Goal: Task Accomplishment & Management: Use online tool/utility

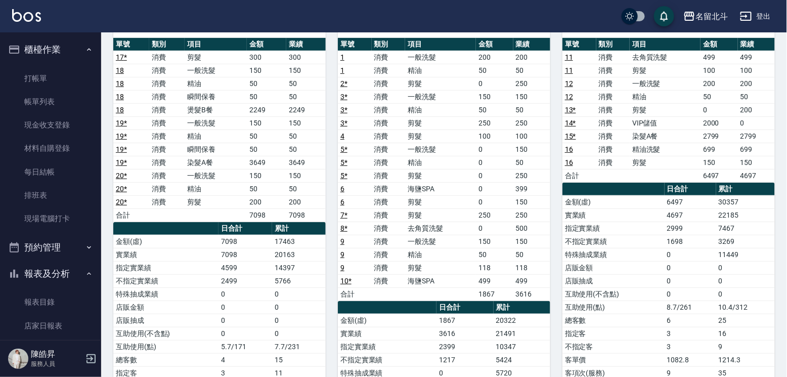
scroll to position [119, 0]
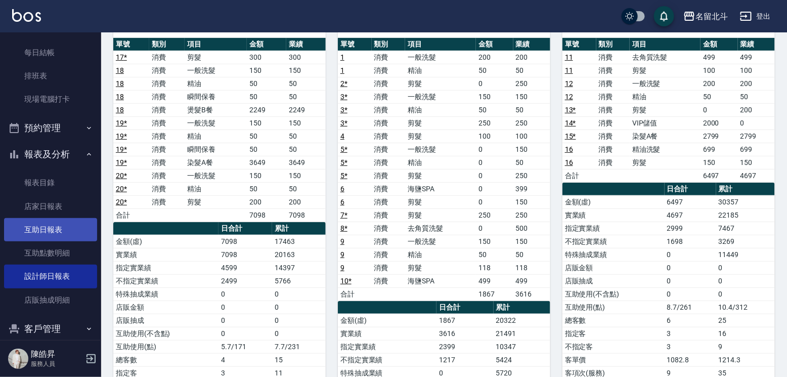
click at [64, 241] on link "互助日報表" at bounding box center [50, 229] width 93 height 23
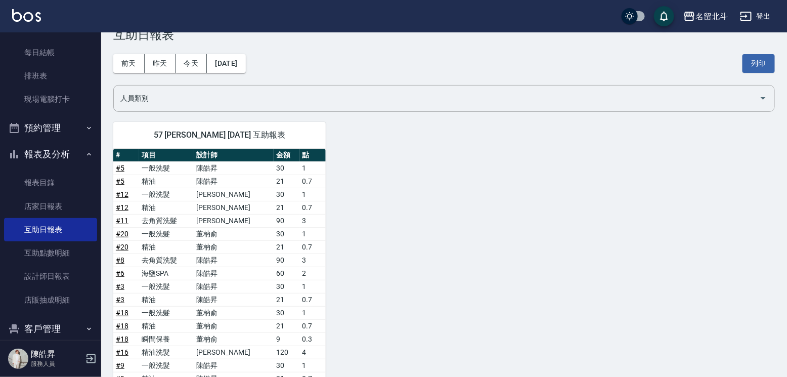
scroll to position [20, 0]
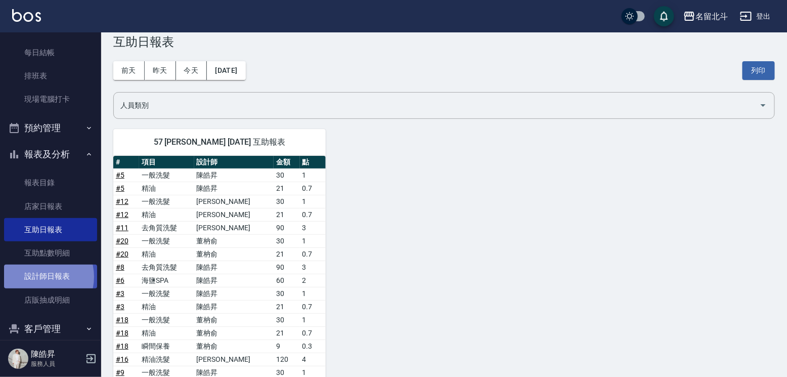
click at [39, 283] on link "設計師日報表" at bounding box center [50, 275] width 93 height 23
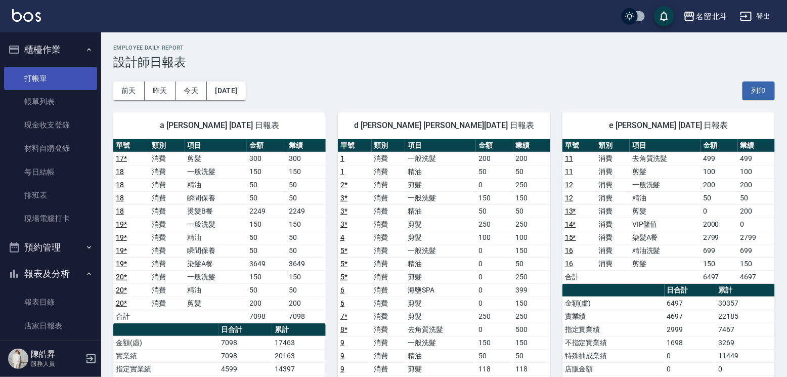
click at [56, 74] on link "打帳單" at bounding box center [50, 78] width 93 height 23
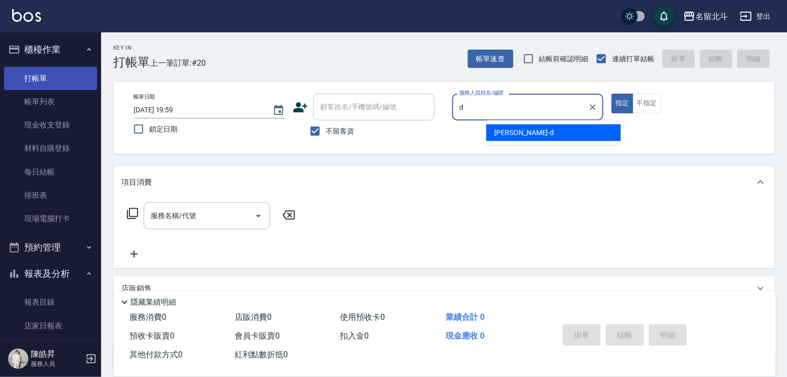
type input "[PERSON_NAME] -d"
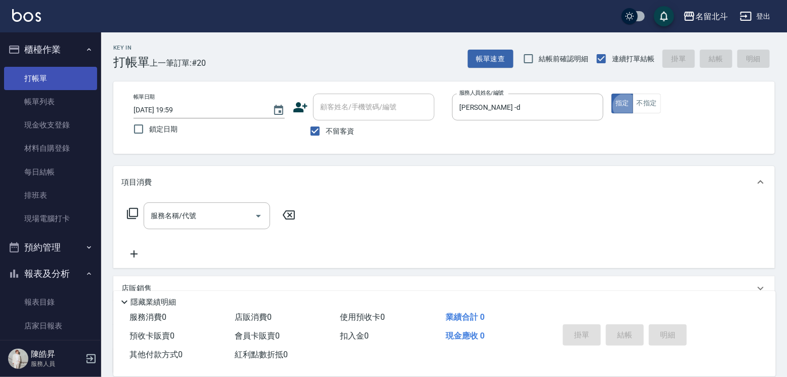
type button "true"
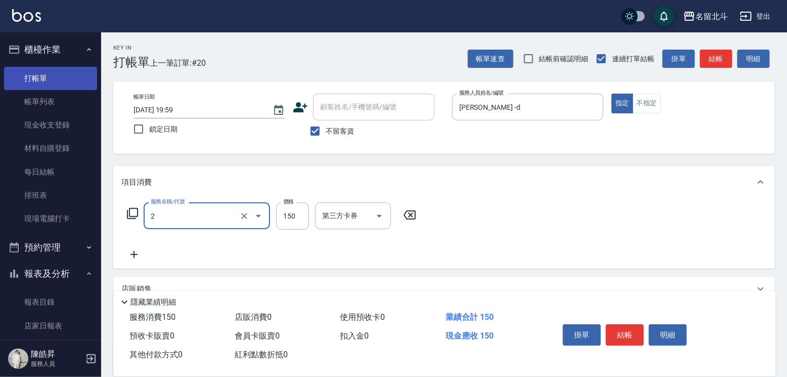
type input "一般洗髮(2)"
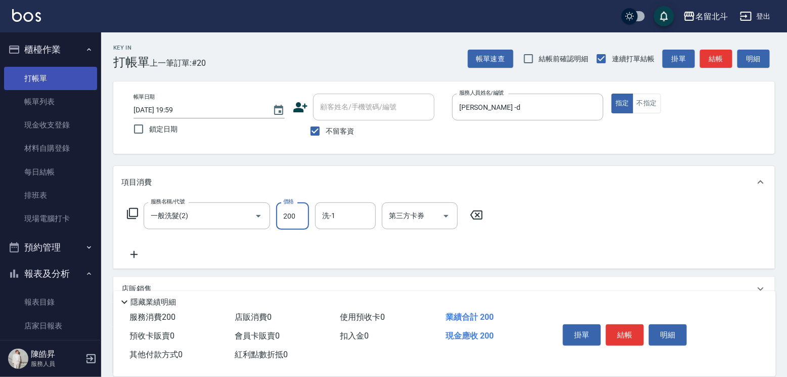
type input "200"
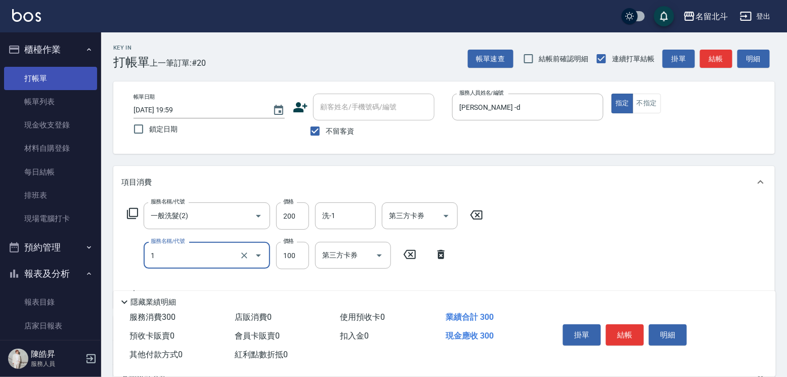
type input "剪髮(1)"
type input "200"
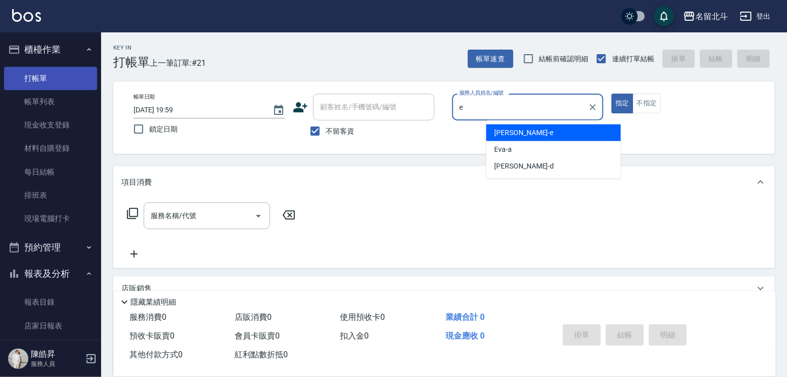
type input "[PERSON_NAME]-e"
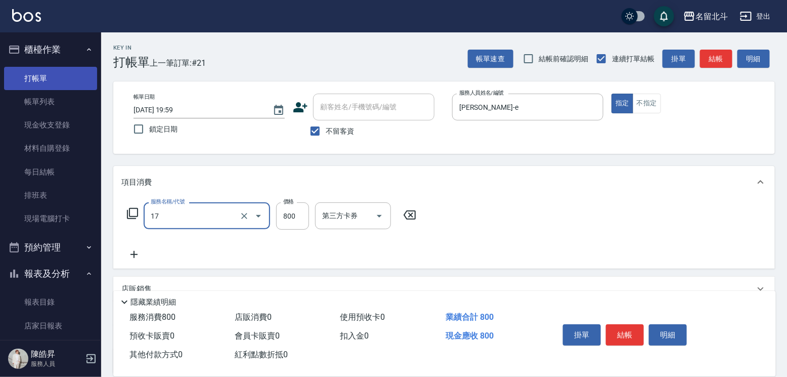
type input "染髮(17)"
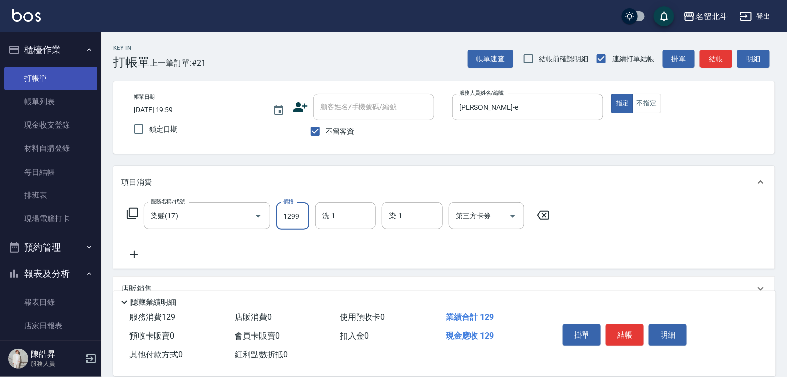
type input "1299"
type input "[PERSON_NAME]-57"
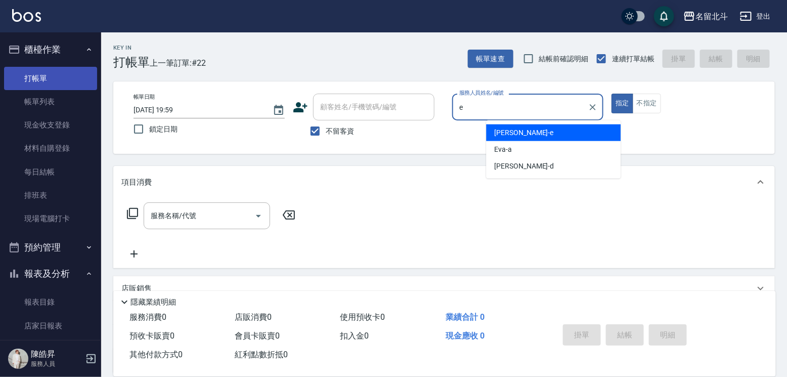
type input "[PERSON_NAME]-e"
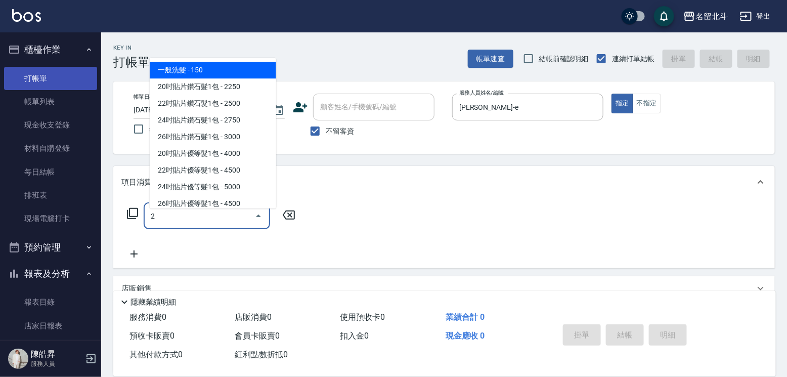
type input "一般洗髮(2)"
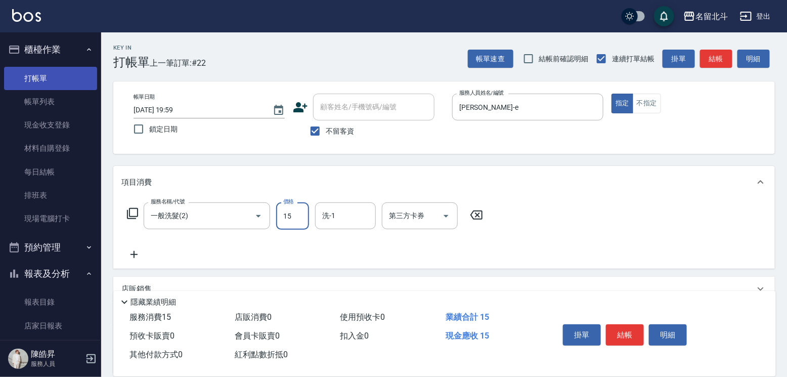
type input "150"
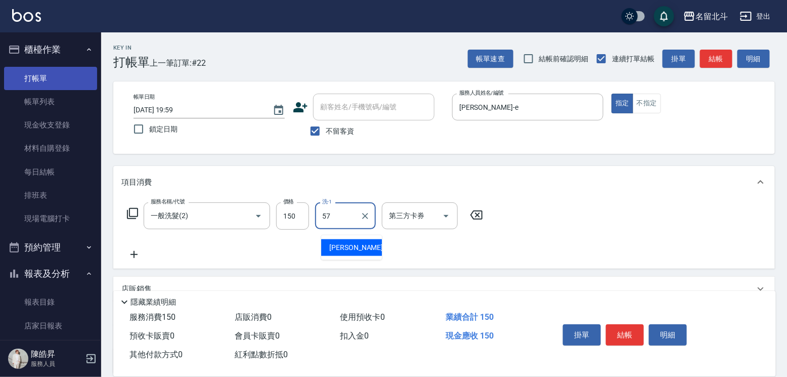
type input "[PERSON_NAME]-57"
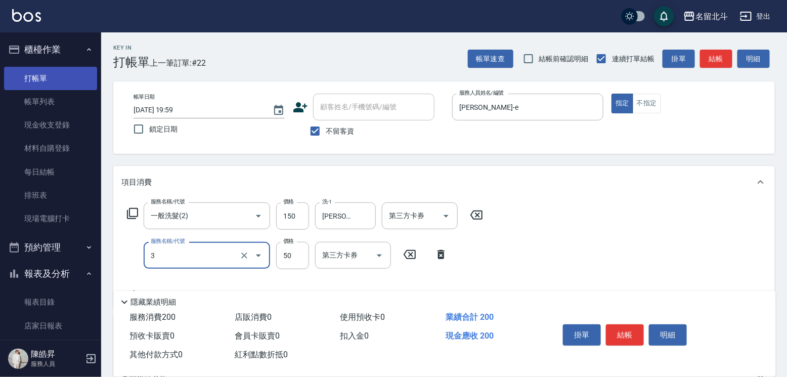
type input "精油(3)"
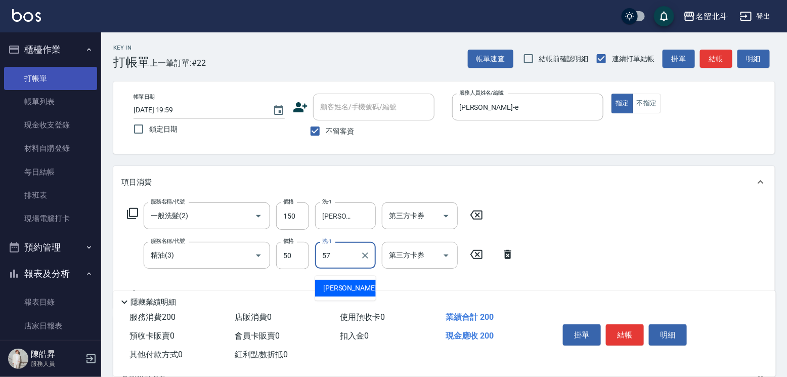
type input "[PERSON_NAME]-57"
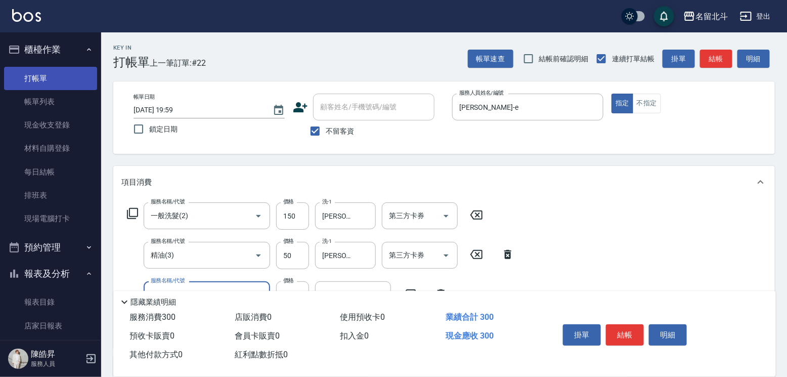
type input "剪髮(1)"
type input "200"
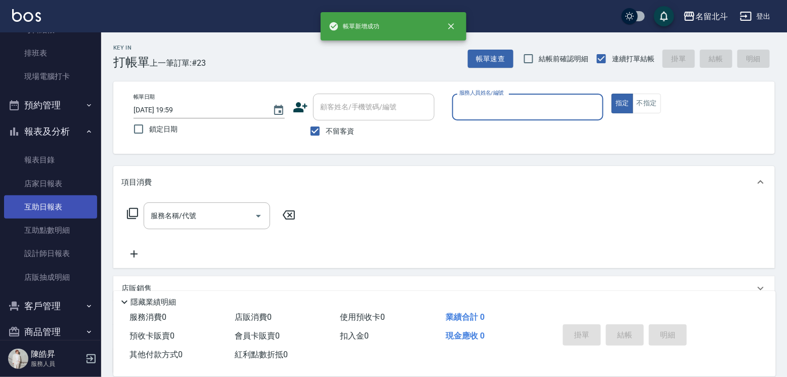
scroll to position [170, 0]
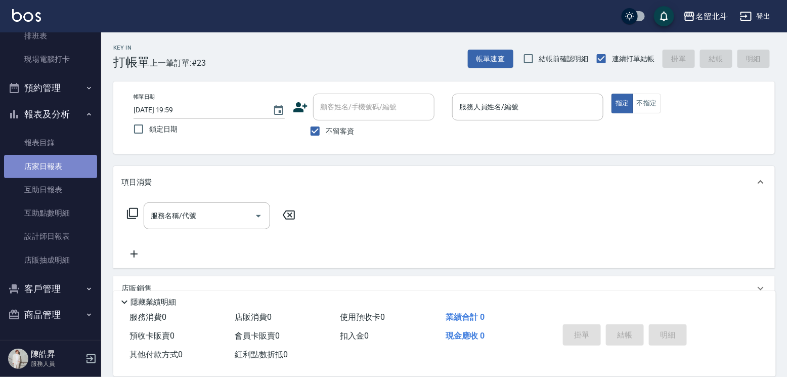
click at [58, 165] on link "店家日報表" at bounding box center [50, 166] width 93 height 23
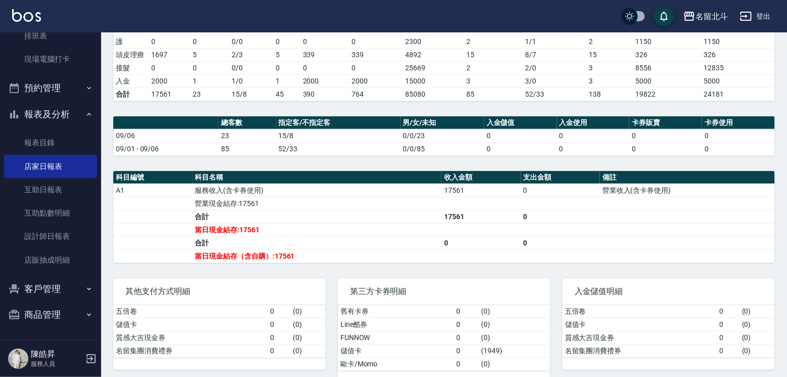
scroll to position [222, 0]
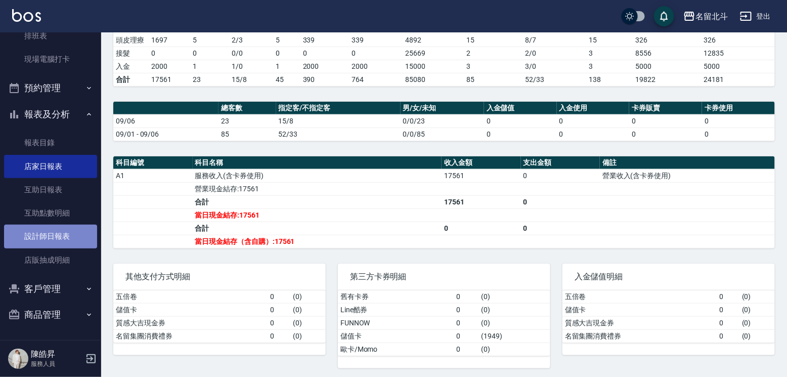
click at [61, 230] on link "設計師日報表" at bounding box center [50, 235] width 93 height 23
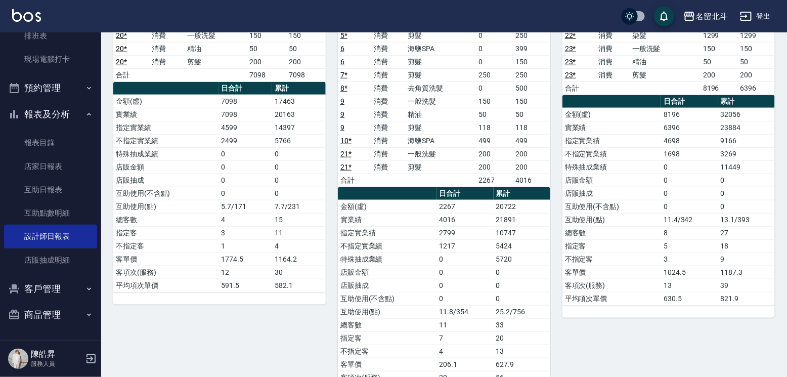
scroll to position [282, 0]
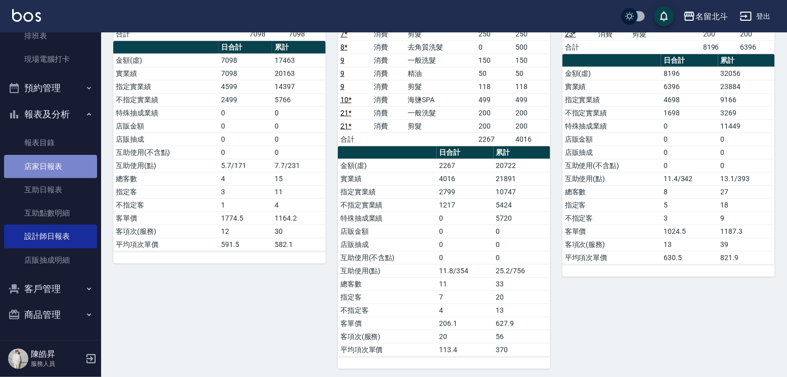
click at [56, 163] on link "店家日報表" at bounding box center [50, 166] width 93 height 23
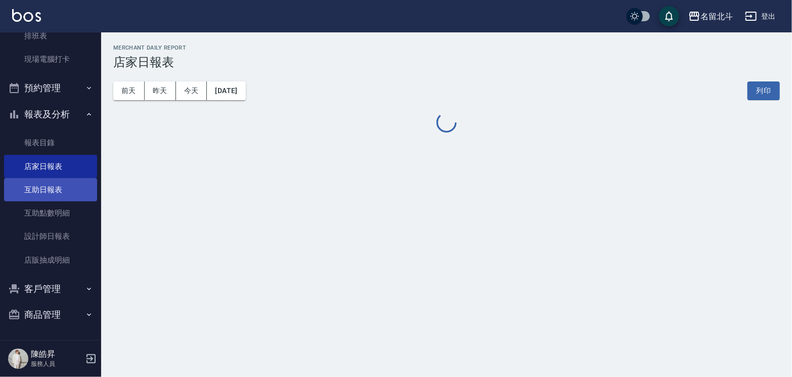
click at [62, 184] on link "互助日報表" at bounding box center [50, 189] width 93 height 23
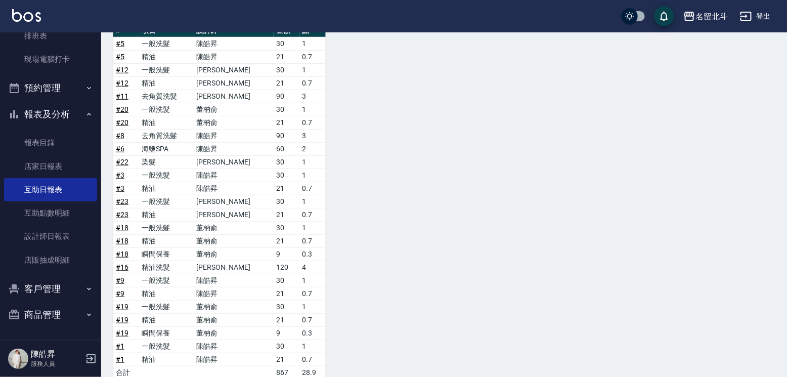
scroll to position [152, 0]
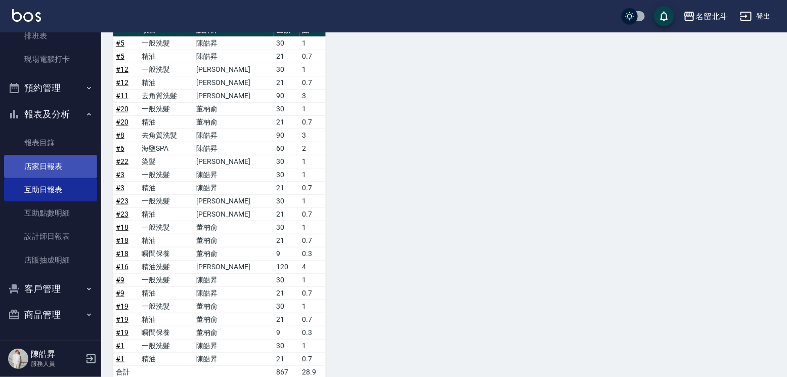
click at [37, 160] on link "店家日報表" at bounding box center [50, 166] width 93 height 23
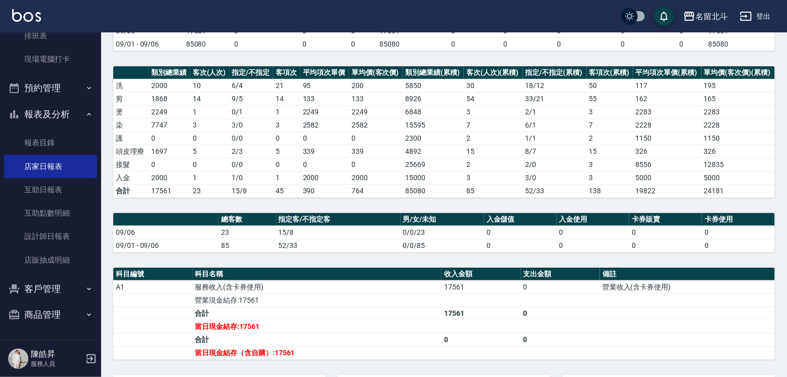
scroll to position [119, 0]
